Goal: Task Accomplishment & Management: Use online tool/utility

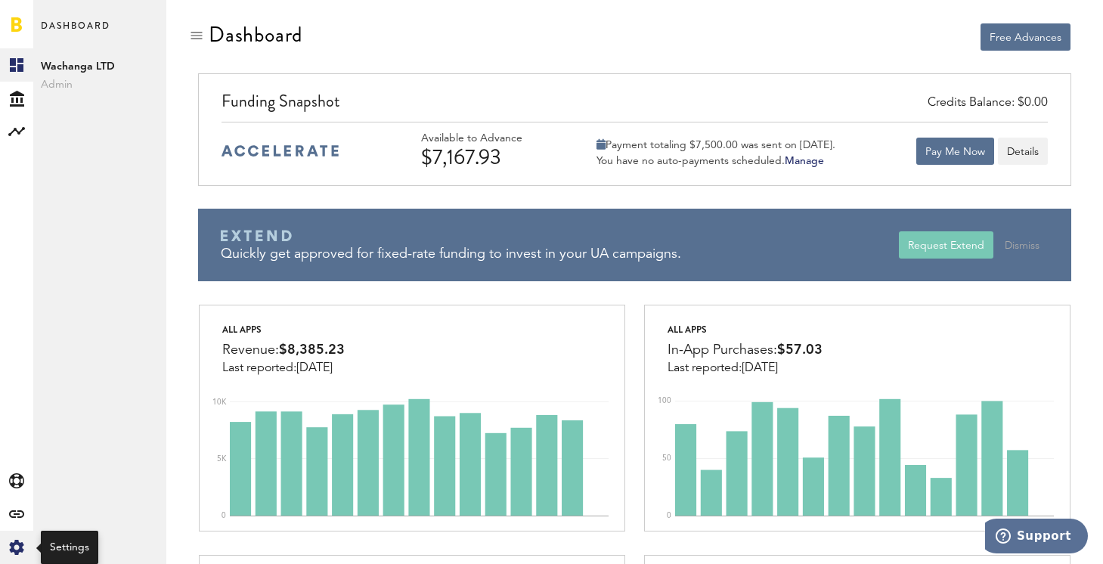
click at [18, 544] on icon at bounding box center [16, 547] width 14 height 15
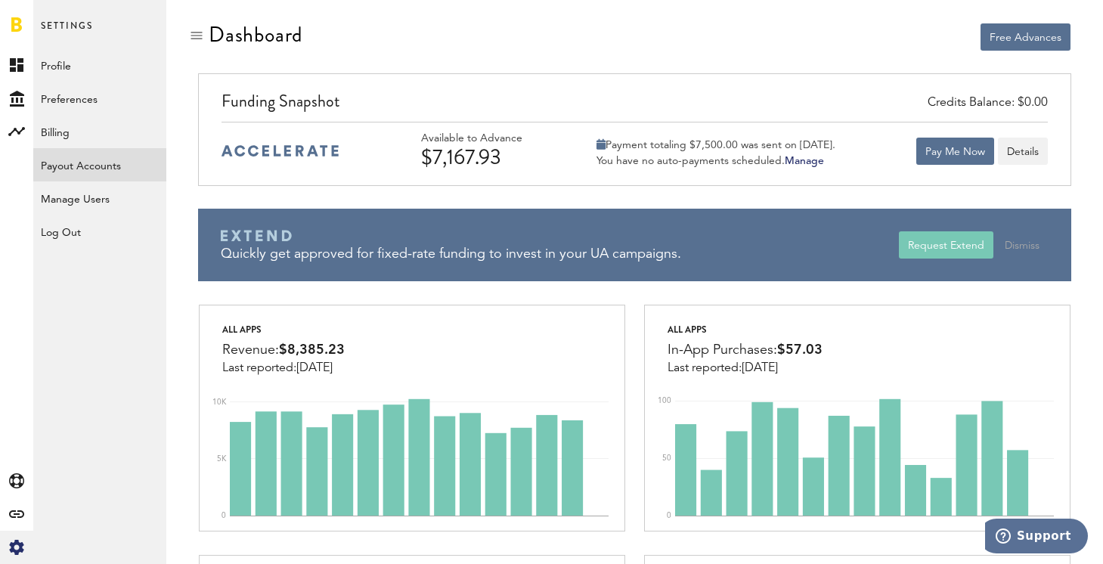
click at [97, 161] on link "Payout Accounts" at bounding box center [99, 164] width 133 height 33
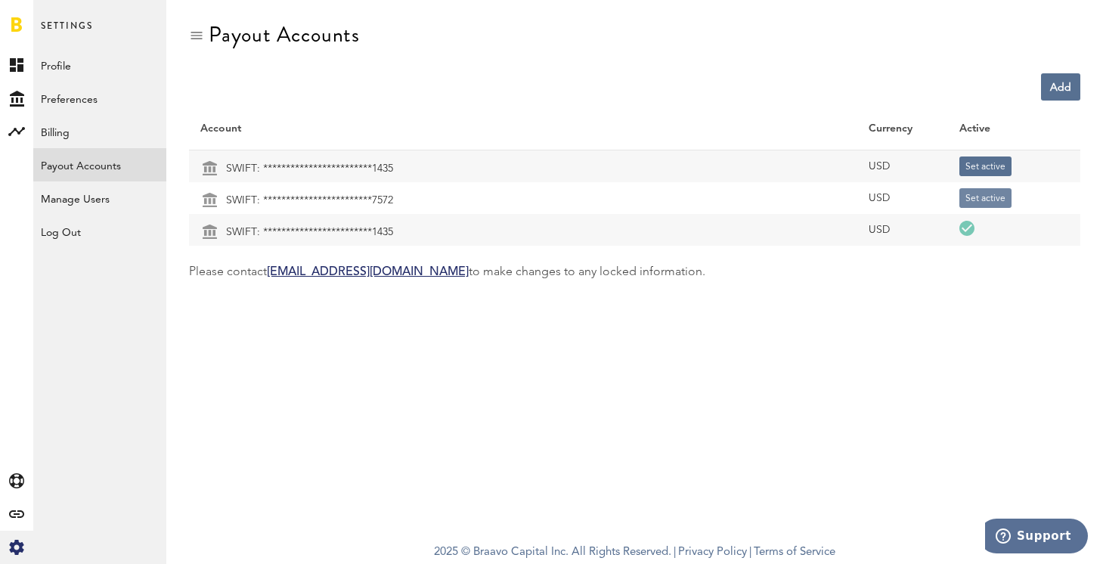
click at [984, 197] on button "Set active" at bounding box center [986, 198] width 52 height 20
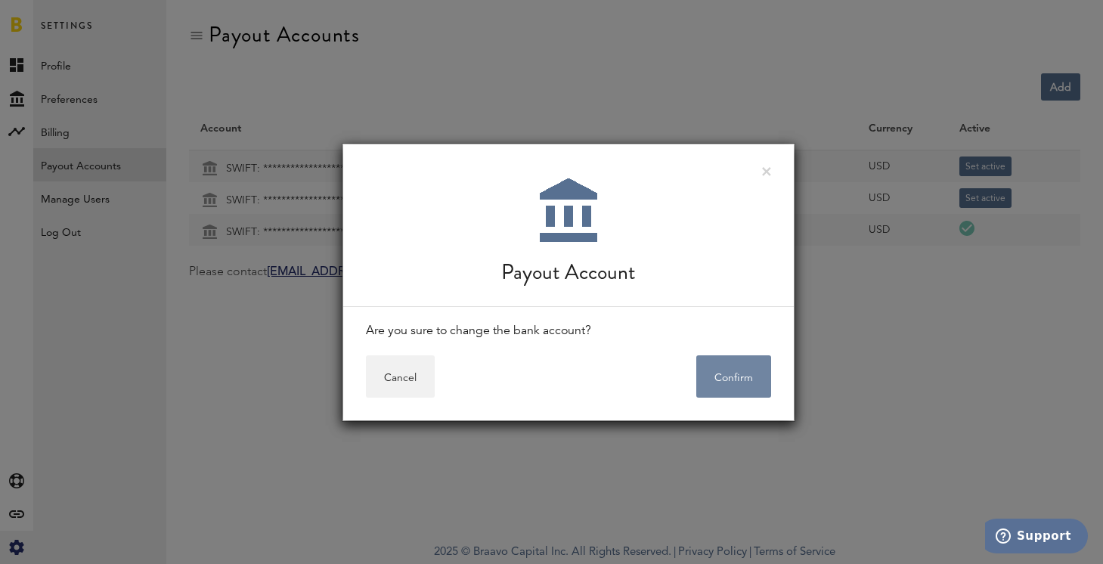
click at [733, 380] on button "Confirm" at bounding box center [733, 376] width 75 height 42
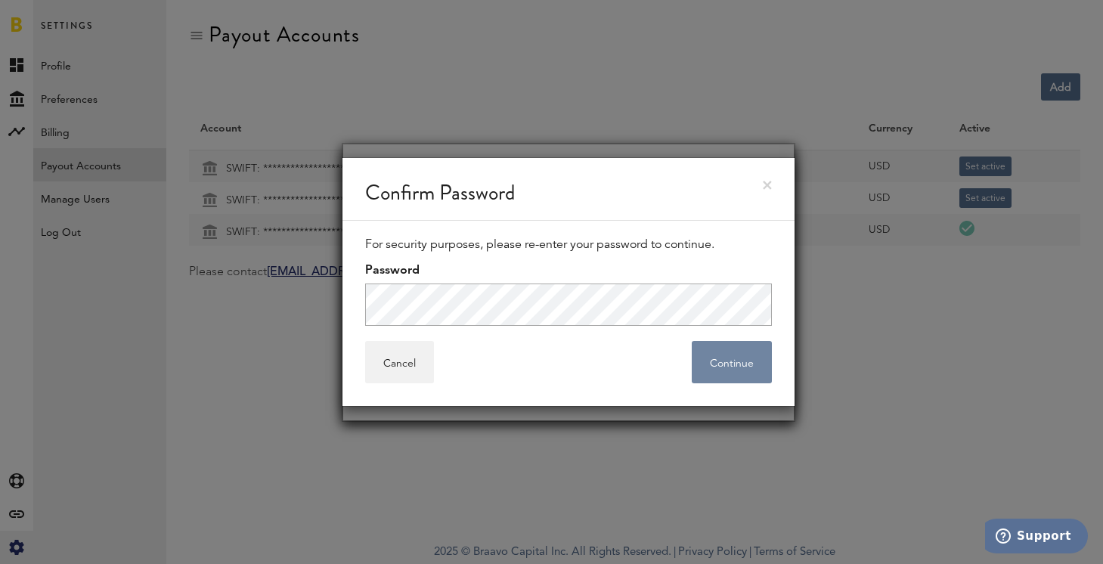
click at [751, 361] on button "Continue" at bounding box center [732, 362] width 80 height 42
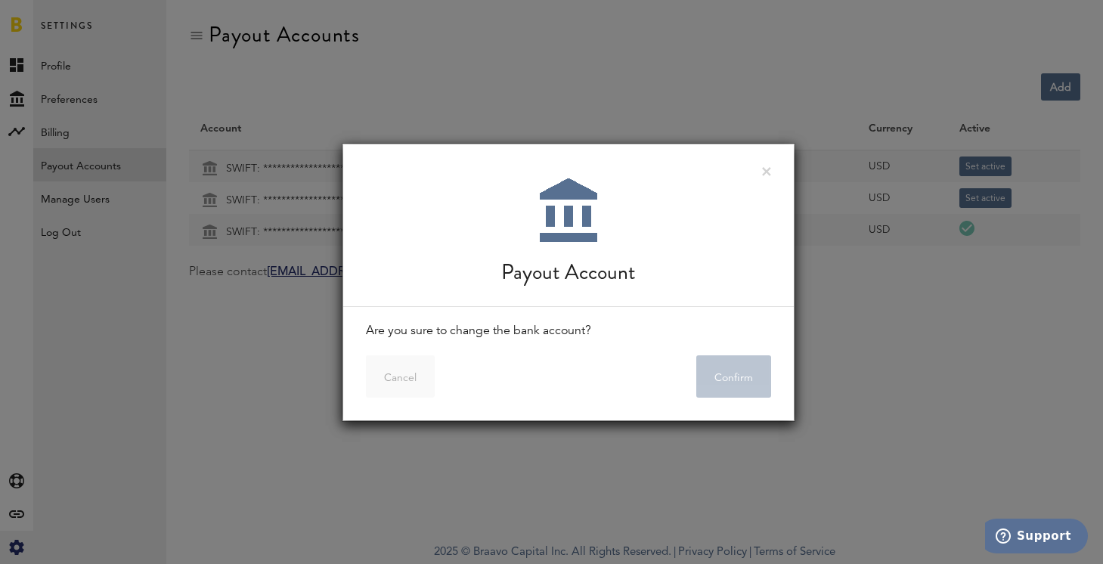
click at [731, 289] on div "Payout Account" at bounding box center [568, 225] width 451 height 163
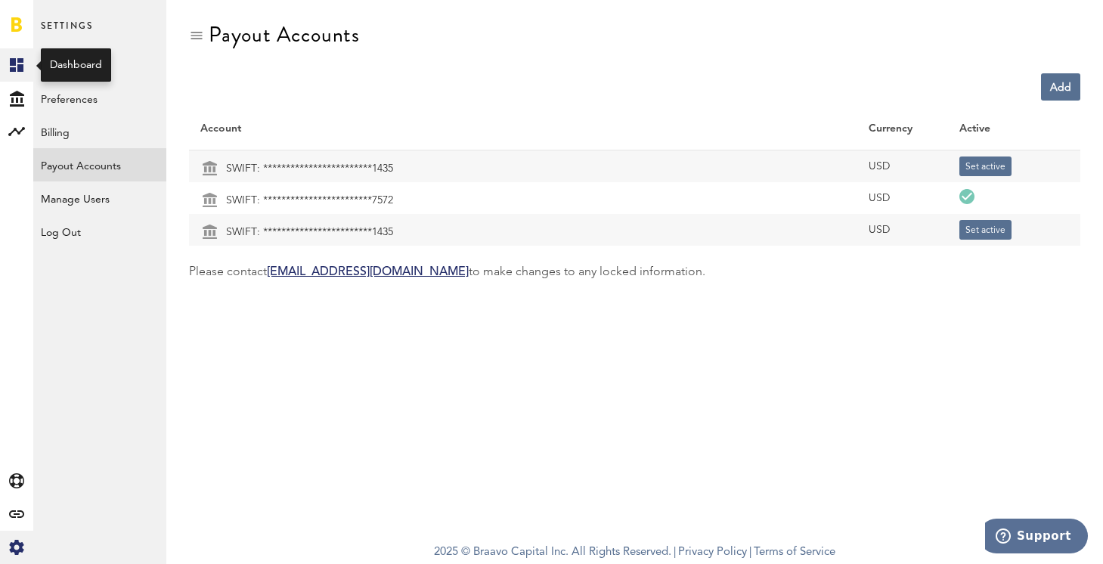
click at [16, 64] on rect at bounding box center [17, 65] width 18 height 18
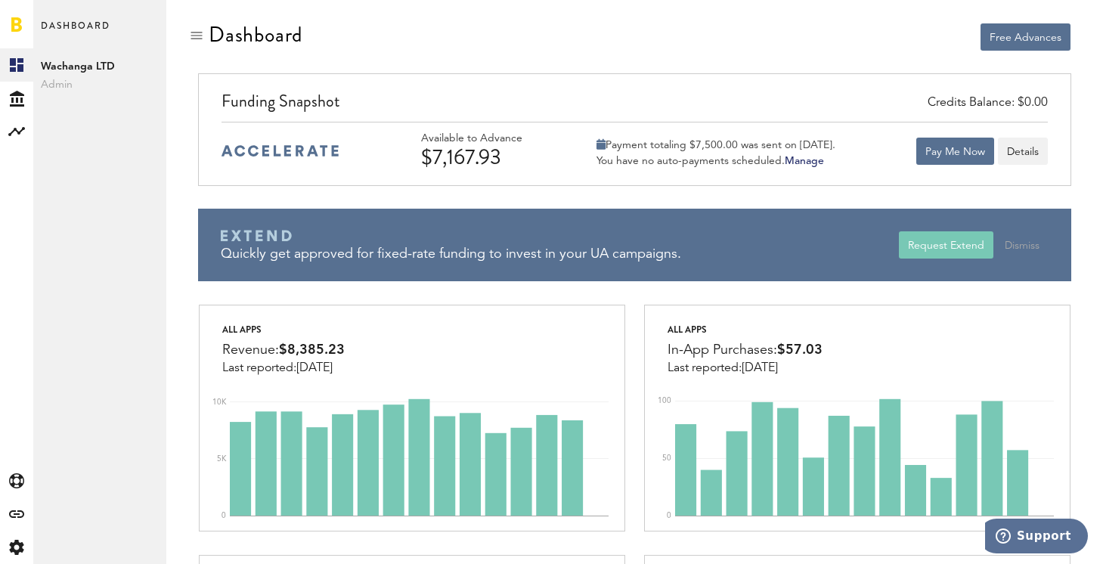
click at [901, 50] on div "Free Advances" at bounding box center [857, 36] width 427 height 27
click at [898, 42] on div "Free Advances" at bounding box center [857, 36] width 427 height 27
click at [960, 158] on button "Pay Me Now" at bounding box center [956, 151] width 78 height 27
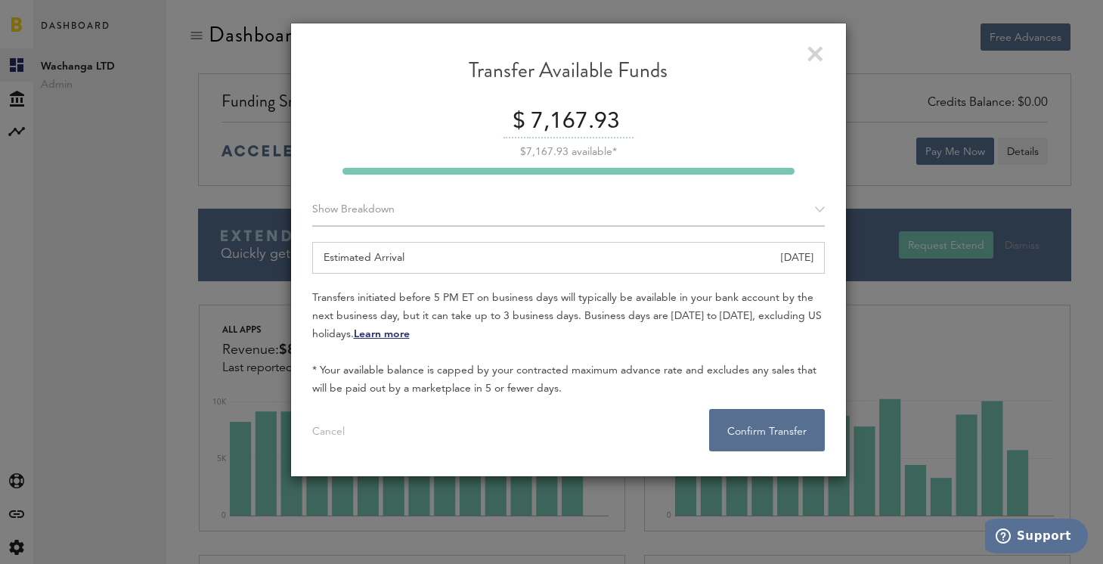
drag, startPoint x: 567, startPoint y: 118, endPoint x: 724, endPoint y: 118, distance: 156.5
click at [724, 118] on div "$ 7,167.93" at bounding box center [568, 123] width 513 height 32
type input "7,100"
click at [814, 110] on div "$ 7,100" at bounding box center [568, 123] width 513 height 32
click at [772, 427] on button "Confirm Transfer . . ." at bounding box center [767, 430] width 116 height 42
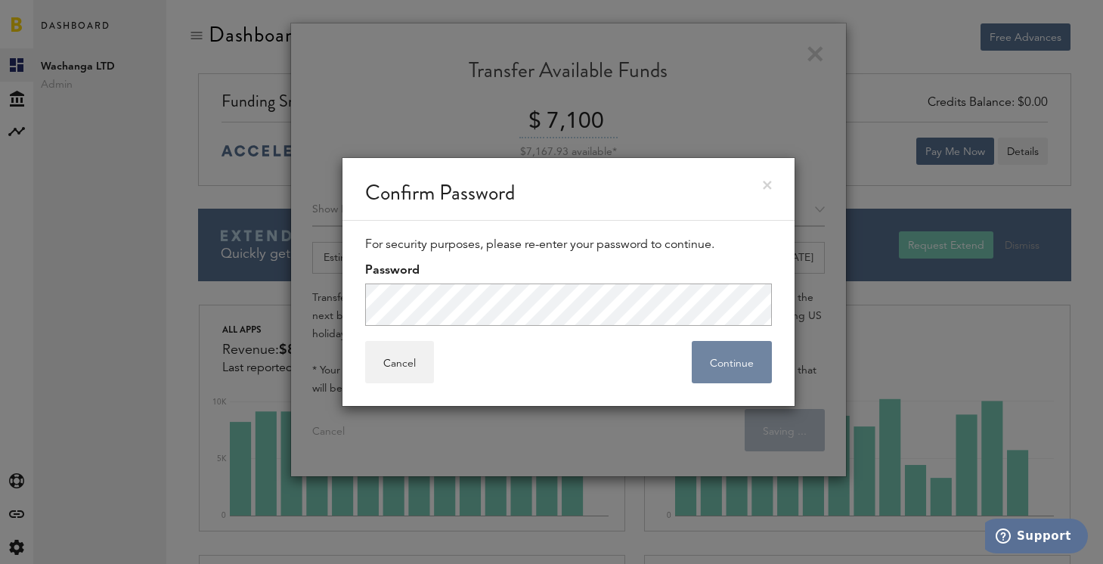
click at [738, 364] on button "Continue" at bounding box center [732, 362] width 80 height 42
